Goal: Information Seeking & Learning: Find specific page/section

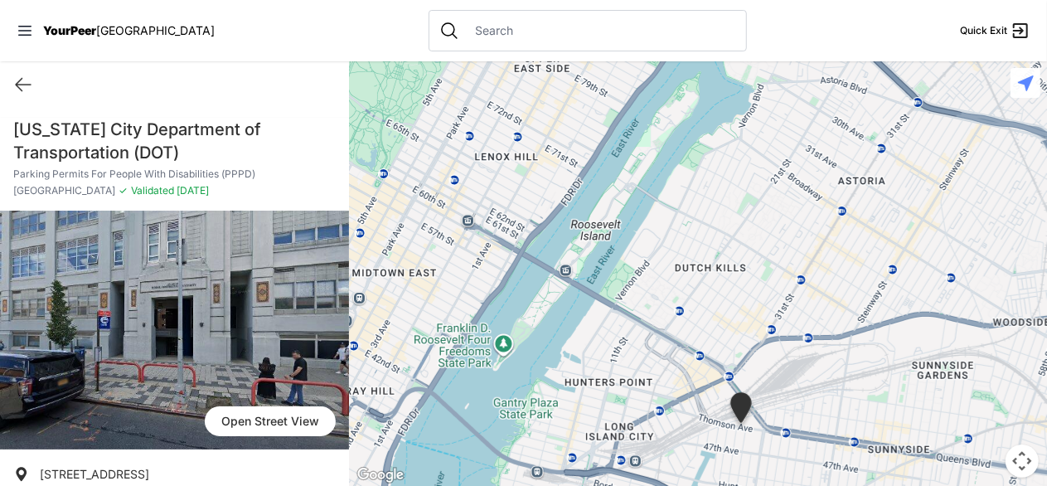
drag, startPoint x: 348, startPoint y: 278, endPoint x: 391, endPoint y: 438, distance: 166.5
click at [391, 438] on div at bounding box center [698, 273] width 698 height 424
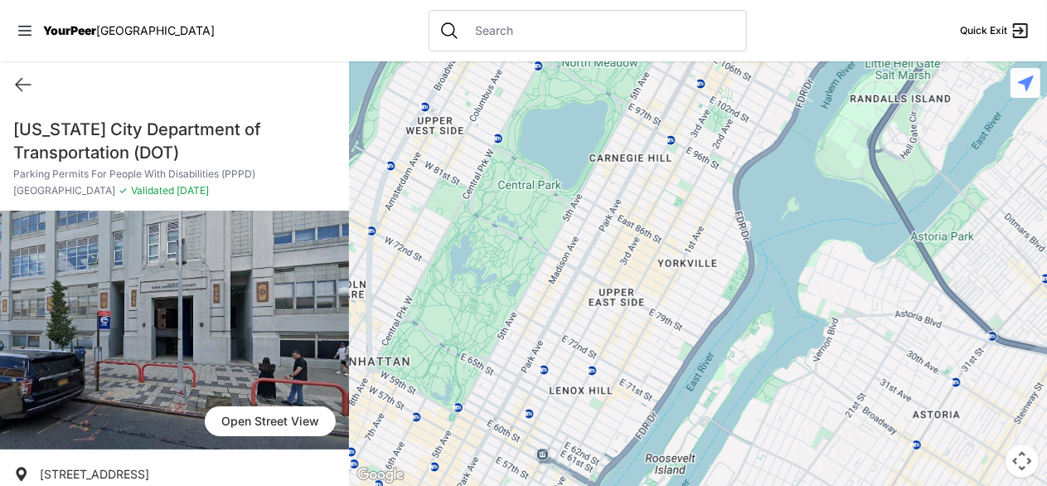
drag, startPoint x: 349, startPoint y: 303, endPoint x: 424, endPoint y: 524, distance: 232.8
click at [424, 485] on html "View map Close panel YourPeer [GEOGRAPHIC_DATA] Quick Exit Single Adult Familie…" at bounding box center [523, 243] width 1047 height 486
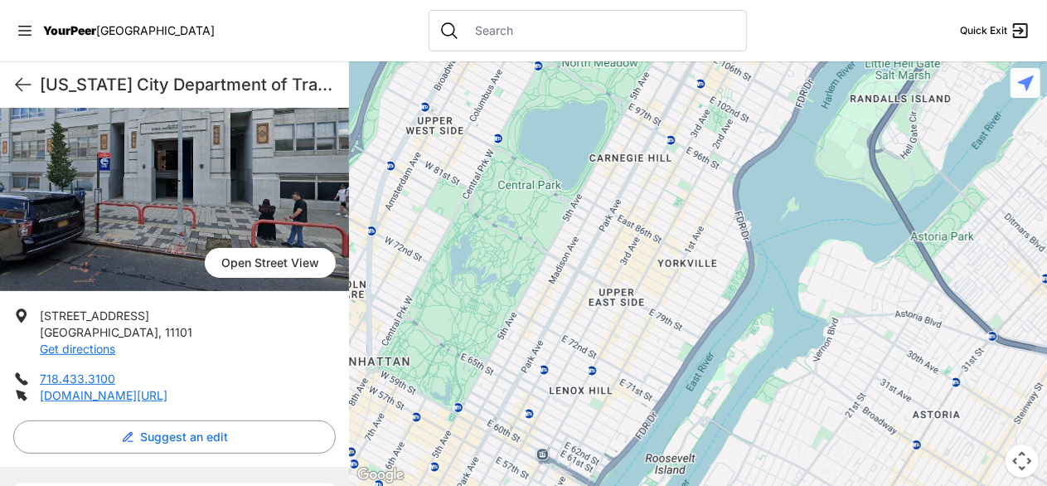
scroll to position [161, 0]
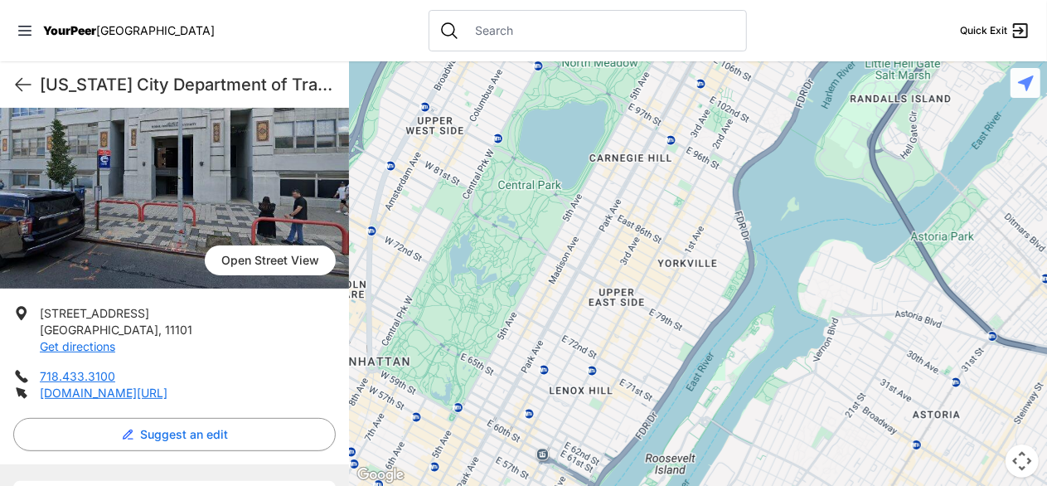
click at [471, 43] on div at bounding box center [588, 30] width 318 height 41
click at [466, 29] on input "text" at bounding box center [601, 30] width 270 height 17
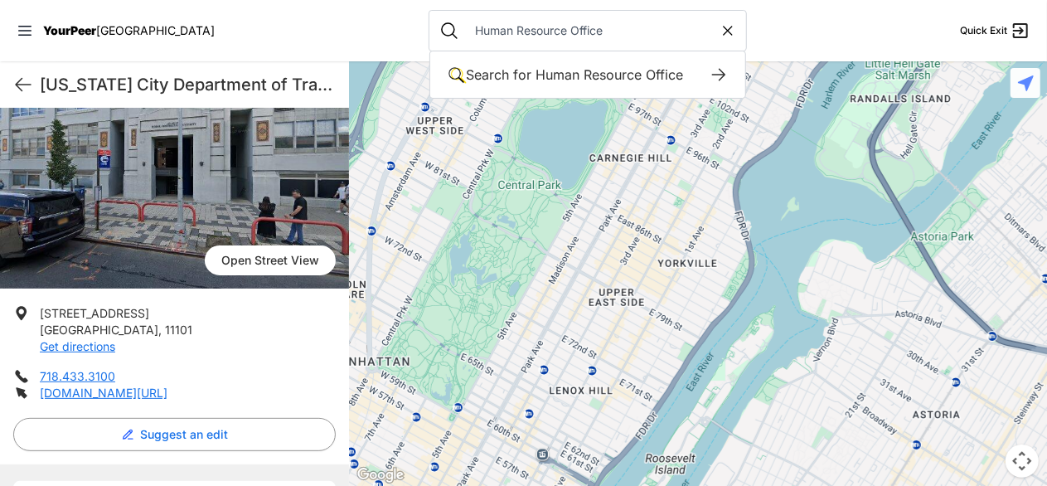
type input "Human Resource Office"
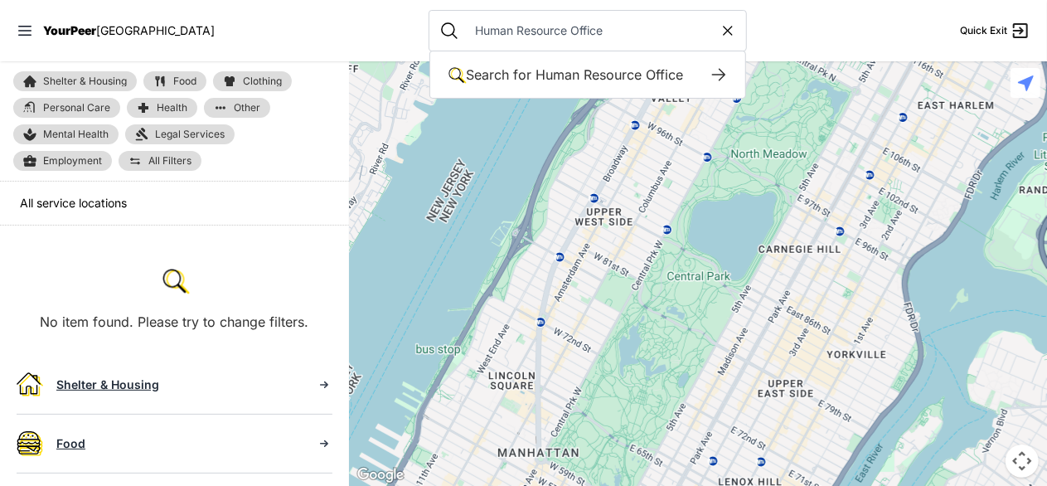
click at [65, 157] on span "Employment" at bounding box center [72, 160] width 59 height 13
